Goal: Navigation & Orientation: Find specific page/section

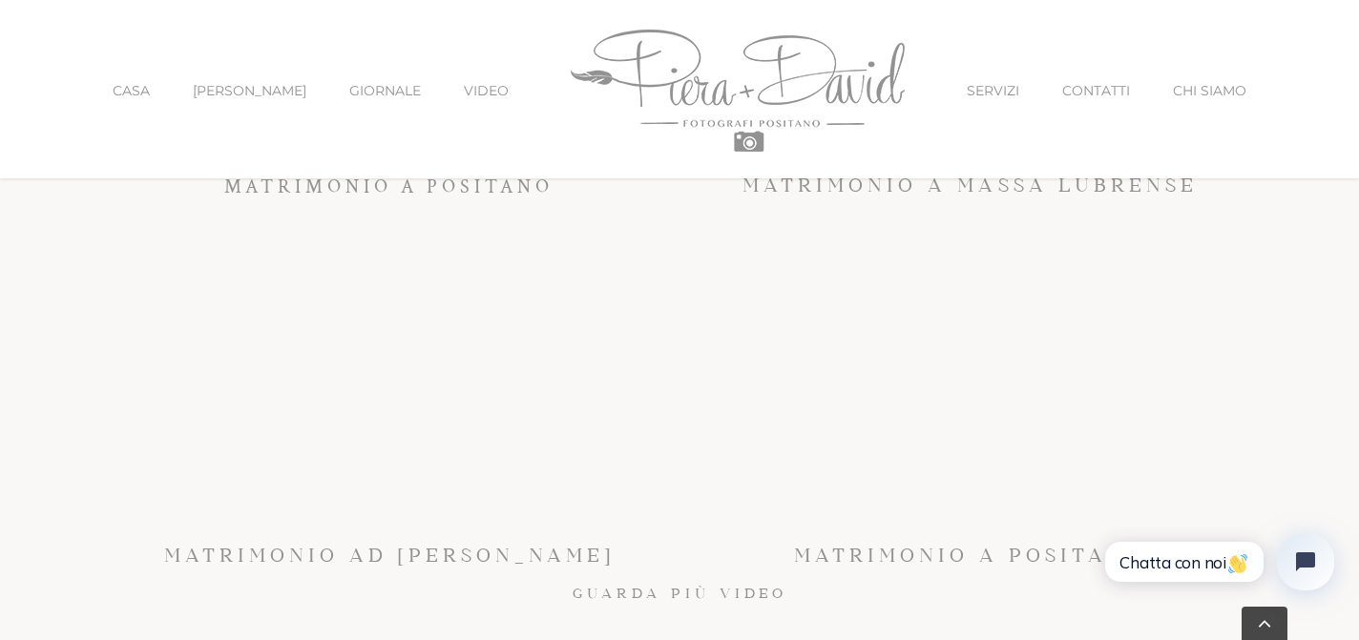
scroll to position [12756, 0]
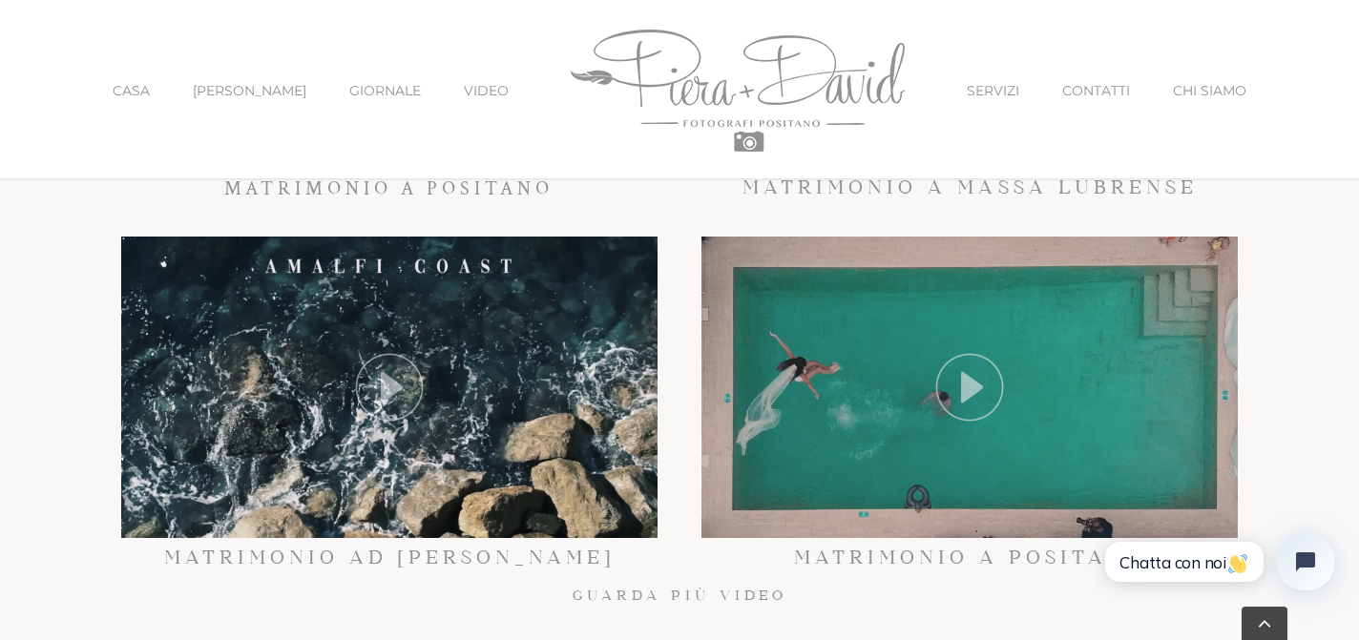
click at [967, 86] on font "SERVIZI" at bounding box center [993, 90] width 52 height 17
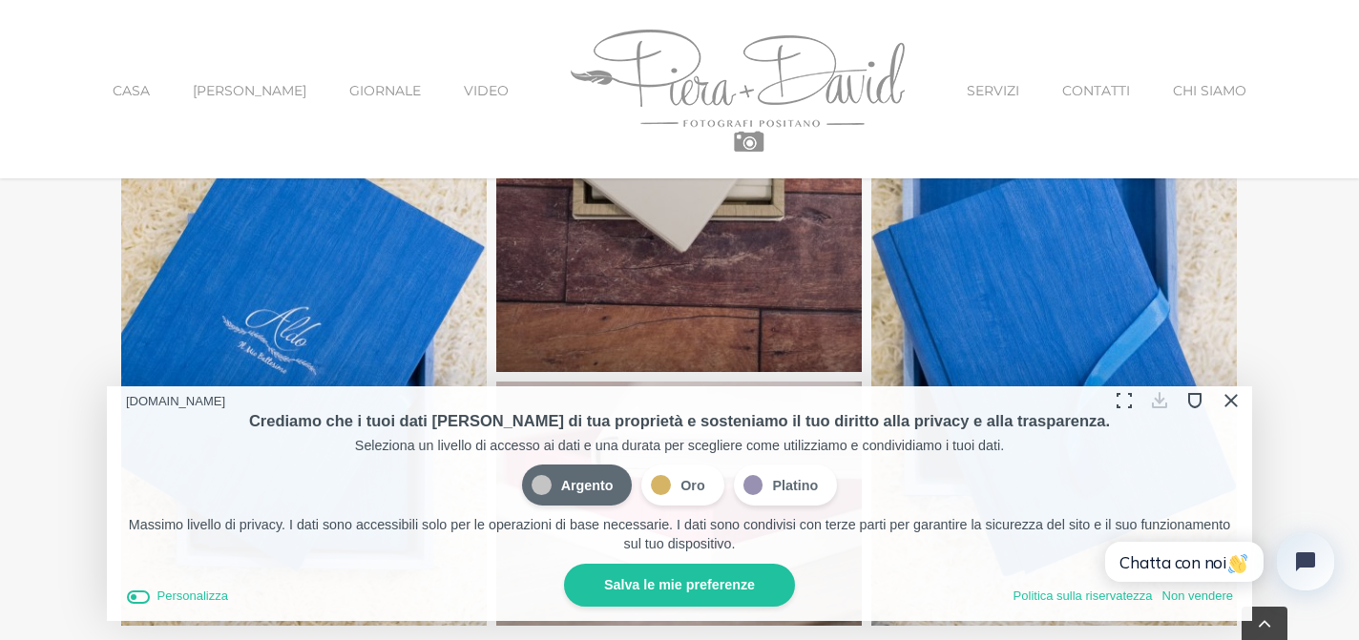
scroll to position [4023, 0]
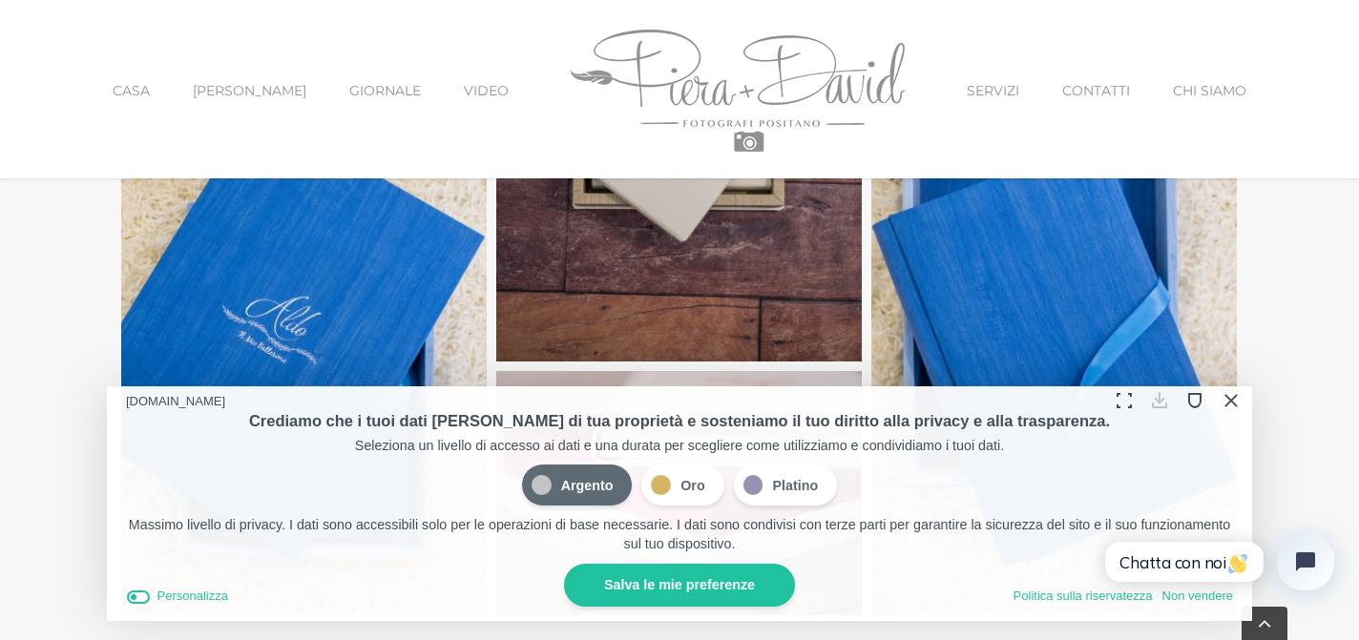
click at [1232, 400] on button "Chiudi Conformità ai cookie" at bounding box center [1230, 402] width 30 height 30
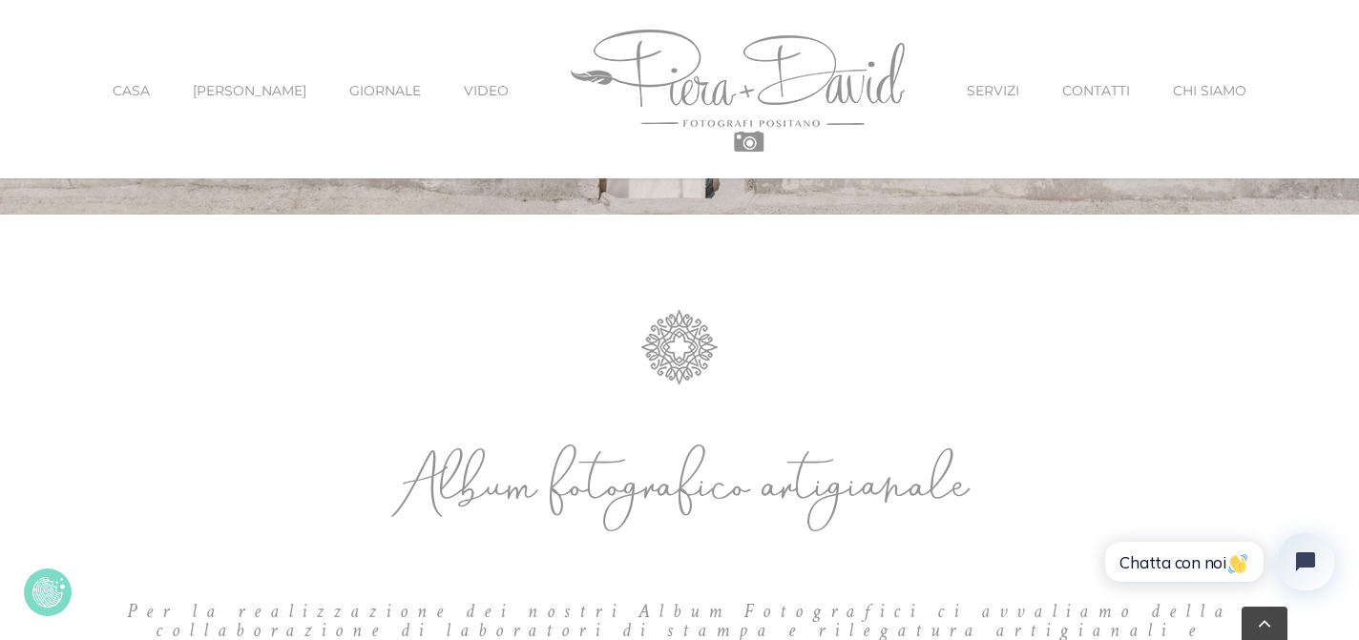
scroll to position [0, 0]
